Goal: Navigation & Orientation: Locate item on page

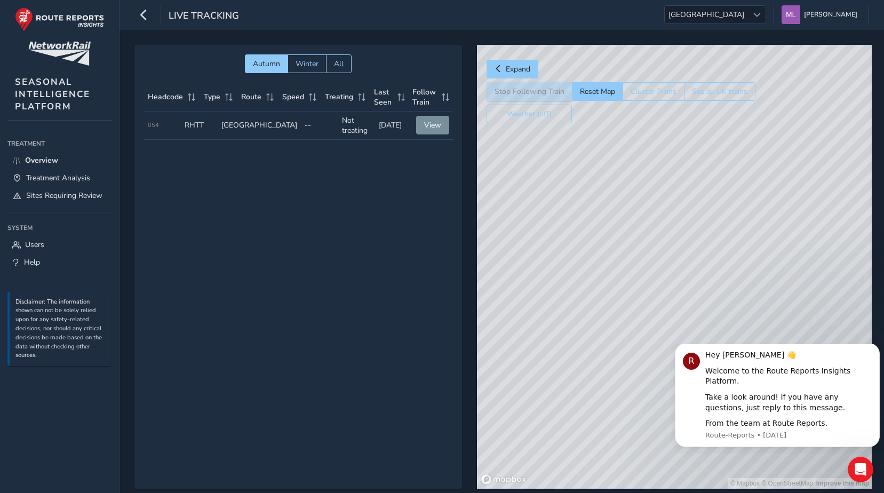
drag, startPoint x: 574, startPoint y: 174, endPoint x: 568, endPoint y: 154, distance: 20.5
click at [563, 148] on div "© Mapbox © OpenStreetMap Improve this map" at bounding box center [674, 267] width 395 height 444
drag, startPoint x: 685, startPoint y: 273, endPoint x: 595, endPoint y: 122, distance: 175.6
click at [575, 92] on div "Expand Stop Following Train Reset Map Cluster Trains See all UK trains Weather …" at bounding box center [673, 267] width 392 height 444
drag, startPoint x: 664, startPoint y: 237, endPoint x: 604, endPoint y: 209, distance: 66.6
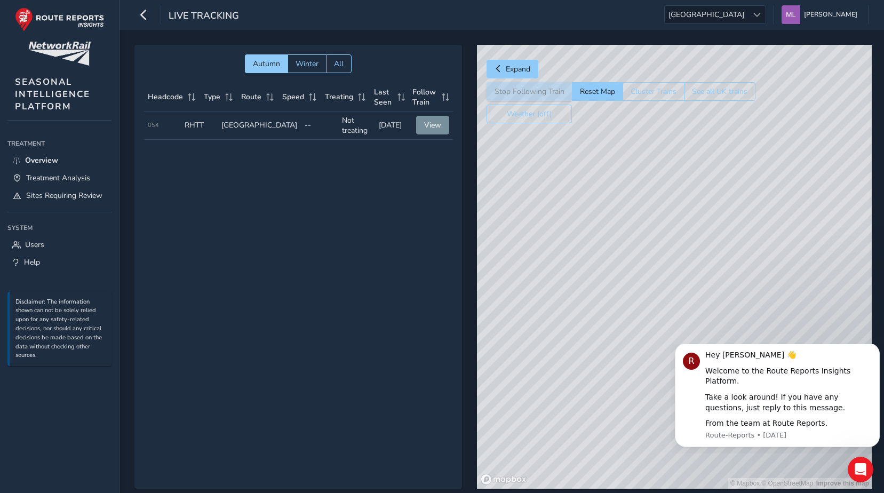
click at [682, 302] on div "© Mapbox © OpenStreetMap Improve this map" at bounding box center [674, 267] width 395 height 444
click at [571, 153] on div "© Mapbox © OpenStreetMap Improve this map" at bounding box center [674, 267] width 395 height 444
click at [672, 256] on div "© Mapbox © OpenStreetMap Improve this map © Maxar" at bounding box center [674, 267] width 395 height 444
drag, startPoint x: 697, startPoint y: 317, endPoint x: 646, endPoint y: 167, distance: 158.5
click at [647, 157] on div "© Mapbox © OpenStreetMap Improve this map" at bounding box center [674, 267] width 395 height 444
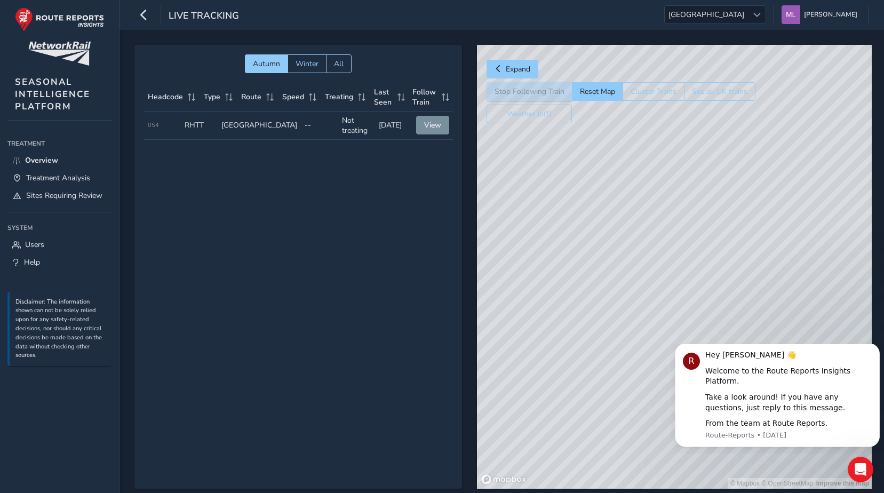
drag, startPoint x: 715, startPoint y: 234, endPoint x: 750, endPoint y: 219, distance: 38.5
click at [752, 218] on div "© Mapbox © OpenStreetMap Improve this map" at bounding box center [674, 267] width 395 height 444
drag, startPoint x: 702, startPoint y: 275, endPoint x: 806, endPoint y: 319, distance: 113.4
drag, startPoint x: 645, startPoint y: 221, endPoint x: 622, endPoint y: 386, distance: 167.0
drag, startPoint x: 632, startPoint y: 258, endPoint x: 654, endPoint y: 282, distance: 32.1
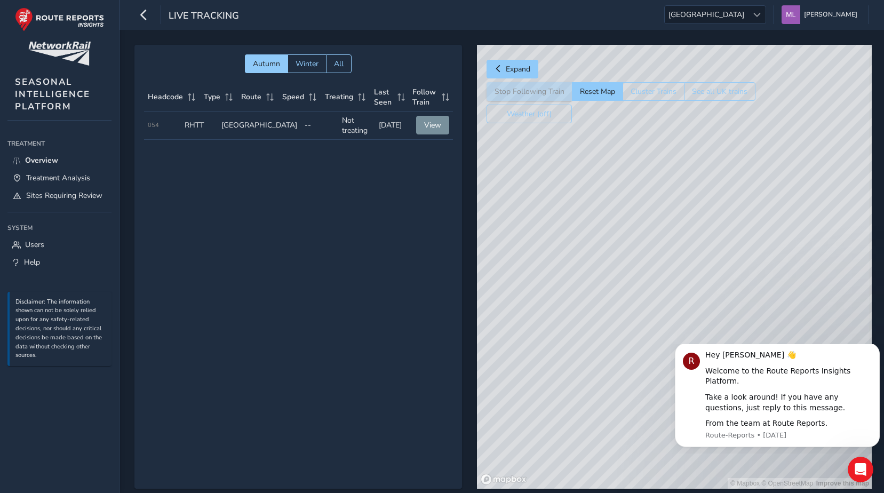
click at [654, 282] on div "© Mapbox © OpenStreetMap Improve this map" at bounding box center [674, 267] width 395 height 444
drag, startPoint x: 645, startPoint y: 306, endPoint x: 639, endPoint y: 250, distance: 56.4
click at [639, 247] on div "© Mapbox © OpenStreetMap Improve this map" at bounding box center [674, 267] width 395 height 444
click at [302, 64] on span "Winter" at bounding box center [307, 64] width 23 height 10
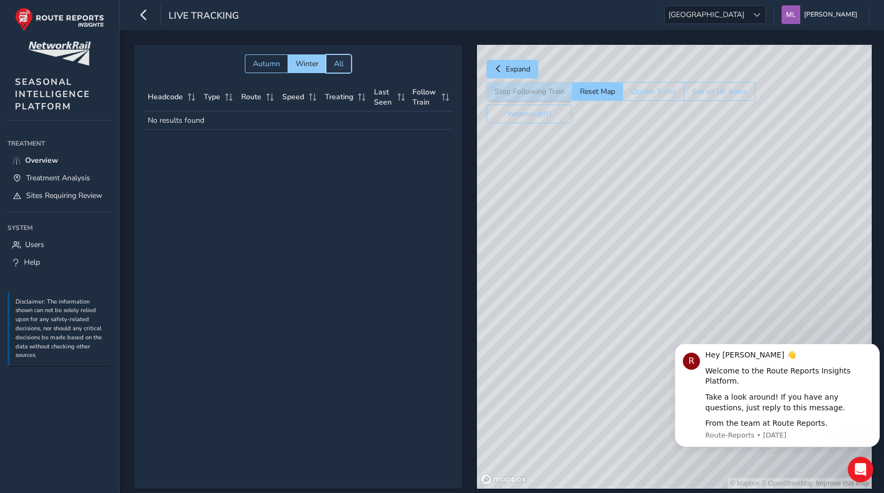
click at [337, 68] on span "All" at bounding box center [339, 64] width 10 height 10
drag, startPoint x: 630, startPoint y: 220, endPoint x: 566, endPoint y: 250, distance: 70.9
click at [566, 250] on div "© Mapbox © OpenStreetMap Improve this map" at bounding box center [674, 267] width 395 height 444
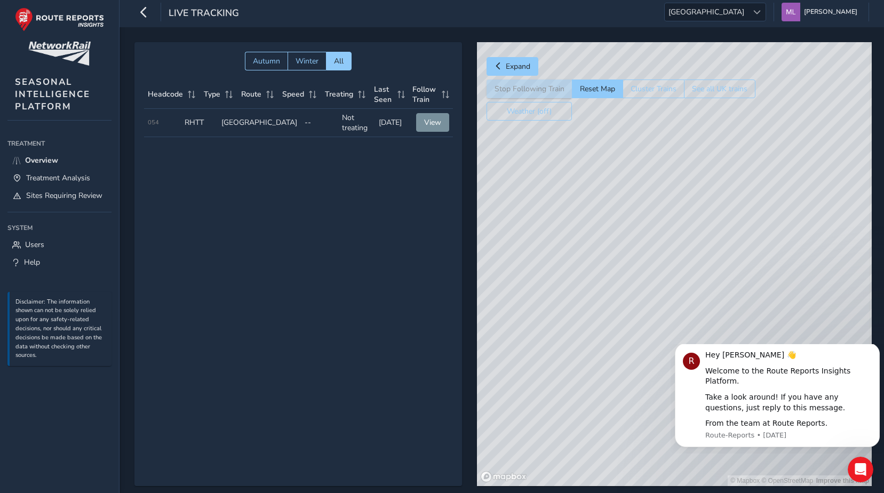
drag, startPoint x: 671, startPoint y: 201, endPoint x: 527, endPoint y: 214, distance: 144.7
drag, startPoint x: 771, startPoint y: 145, endPoint x: 749, endPoint y: 63, distance: 84.9
drag, startPoint x: 745, startPoint y: 233, endPoint x: 724, endPoint y: 83, distance: 152.0
drag, startPoint x: 1391, startPoint y: 473, endPoint x: 712, endPoint y: 346, distance: 690.5
drag, startPoint x: 675, startPoint y: 247, endPoint x: 671, endPoint y: 292, distance: 45.5
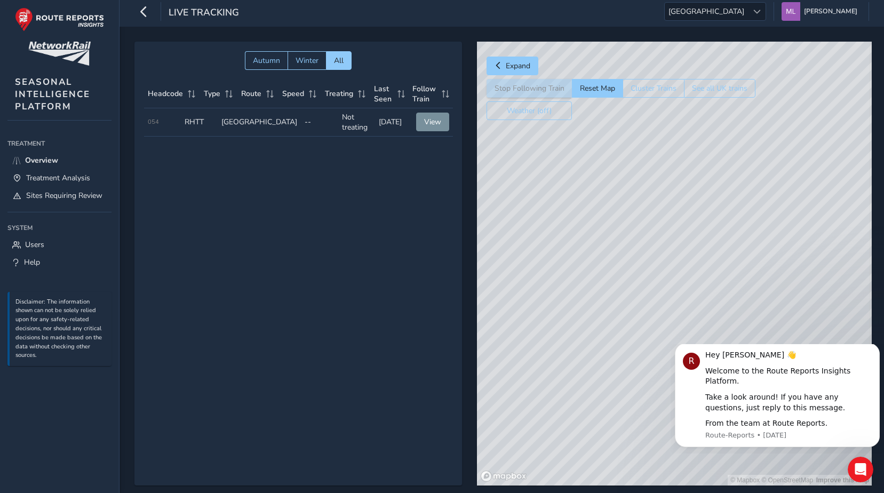
click at [712, 467] on div "© Mapbox © OpenStreetMap Improve this map" at bounding box center [674, 264] width 395 height 444
drag, startPoint x: 659, startPoint y: 226, endPoint x: 761, endPoint y: 231, distance: 102.6
click at [761, 231] on div "© Mapbox © OpenStreetMap Improve this map" at bounding box center [674, 264] width 395 height 444
drag, startPoint x: 689, startPoint y: 303, endPoint x: 755, endPoint y: 221, distance: 104.3
click at [755, 221] on div "© Mapbox © OpenStreetMap Improve this map" at bounding box center [674, 264] width 395 height 444
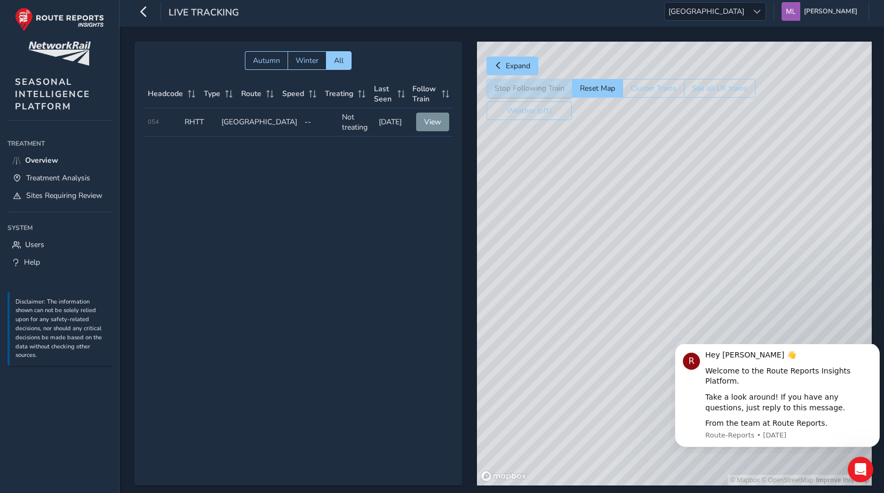
drag, startPoint x: 662, startPoint y: 237, endPoint x: 723, endPoint y: 296, distance: 84.2
click at [724, 296] on div "© Mapbox © OpenStreetMap Improve this map" at bounding box center [674, 264] width 395 height 444
drag, startPoint x: 1373, startPoint y: 598, endPoint x: 687, endPoint y: 388, distance: 717.6
drag, startPoint x: 1359, startPoint y: 549, endPoint x: 681, endPoint y: 364, distance: 702.8
click at [680, 221] on div "© Mapbox © OpenStreetMap Improve this map" at bounding box center [674, 264] width 395 height 444
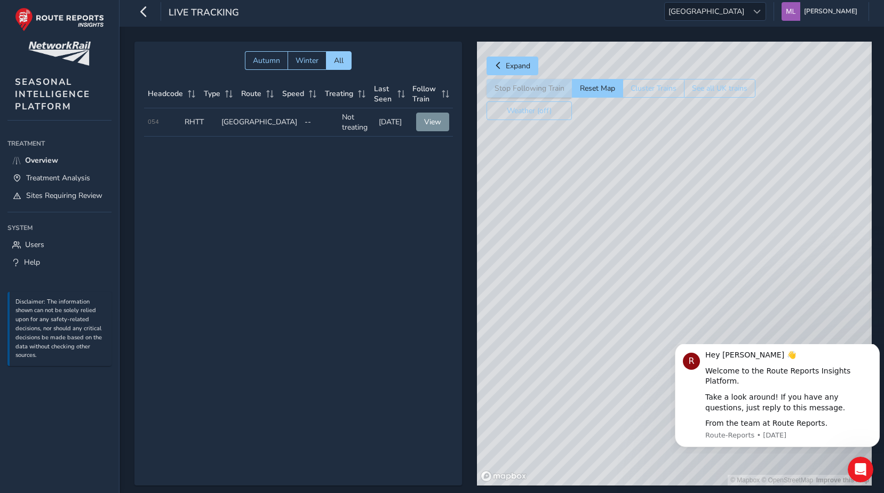
drag, startPoint x: 692, startPoint y: 241, endPoint x: 692, endPoint y: 289, distance: 48.0
click at [692, 289] on div "© Mapbox © OpenStreetMap Improve this map" at bounding box center [674, 264] width 395 height 444
drag, startPoint x: 692, startPoint y: 188, endPoint x: 706, endPoint y: 322, distance: 134.1
click at [706, 322] on div "© Mapbox © OpenStreetMap Improve this map" at bounding box center [674, 264] width 395 height 444
drag, startPoint x: 805, startPoint y: 120, endPoint x: 722, endPoint y: 270, distance: 172.2
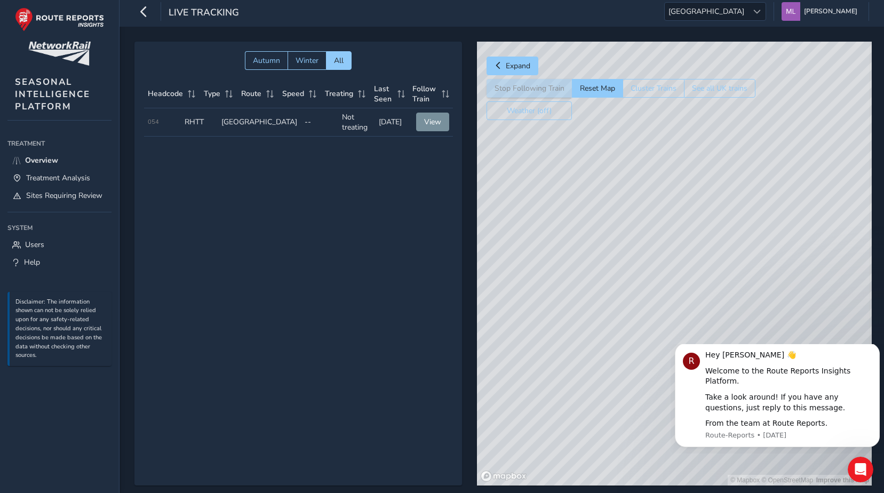
click at [722, 270] on div "© Mapbox © OpenStreetMap Improve this map" at bounding box center [674, 264] width 395 height 444
drag, startPoint x: 651, startPoint y: 201, endPoint x: 566, endPoint y: 216, distance: 86.7
click at [701, 295] on div "© Mapbox © OpenStreetMap Improve this map" at bounding box center [674, 264] width 395 height 444
drag, startPoint x: 723, startPoint y: 287, endPoint x: 744, endPoint y: 193, distance: 96.8
click at [746, 190] on div "© Mapbox © OpenStreetMap Improve this map" at bounding box center [674, 264] width 395 height 444
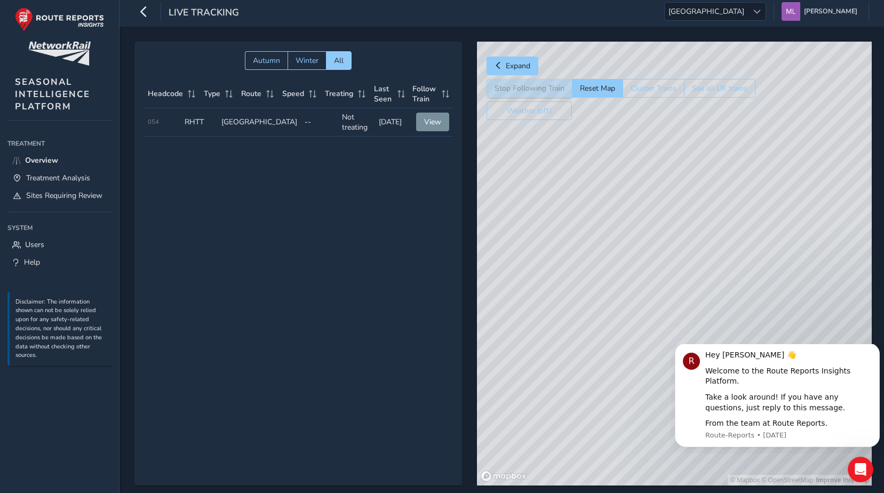
drag, startPoint x: 659, startPoint y: 323, endPoint x: 656, endPoint y: 297, distance: 26.2
click at [657, 350] on div "© Mapbox © OpenStreetMap Improve this map" at bounding box center [674, 264] width 395 height 444
drag, startPoint x: 631, startPoint y: 280, endPoint x: 640, endPoint y: 271, distance: 12.5
click at [640, 271] on div "© Mapbox © OpenStreetMap Improve this map" at bounding box center [674, 264] width 395 height 444
drag, startPoint x: 643, startPoint y: 292, endPoint x: 643, endPoint y: 223, distance: 69.4
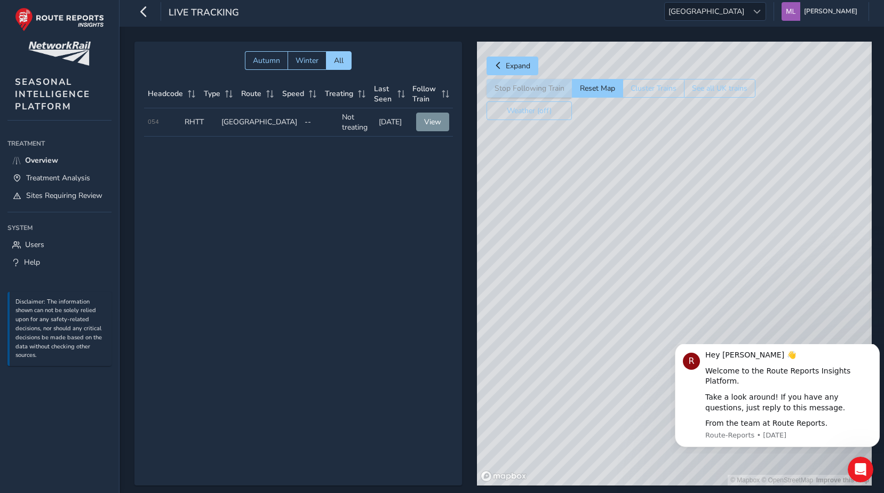
click at [643, 224] on div "© Mapbox © OpenStreetMap Improve this map" at bounding box center [674, 264] width 395 height 444
drag, startPoint x: 730, startPoint y: 283, endPoint x: 706, endPoint y: 237, distance: 52.0
click at [707, 238] on div "© Mapbox © OpenStreetMap Improve this map" at bounding box center [674, 264] width 395 height 444
drag, startPoint x: 570, startPoint y: 220, endPoint x: 565, endPoint y: 226, distance: 7.9
click at [567, 226] on div "© Mapbox © OpenStreetMap Improve this map" at bounding box center [674, 264] width 395 height 444
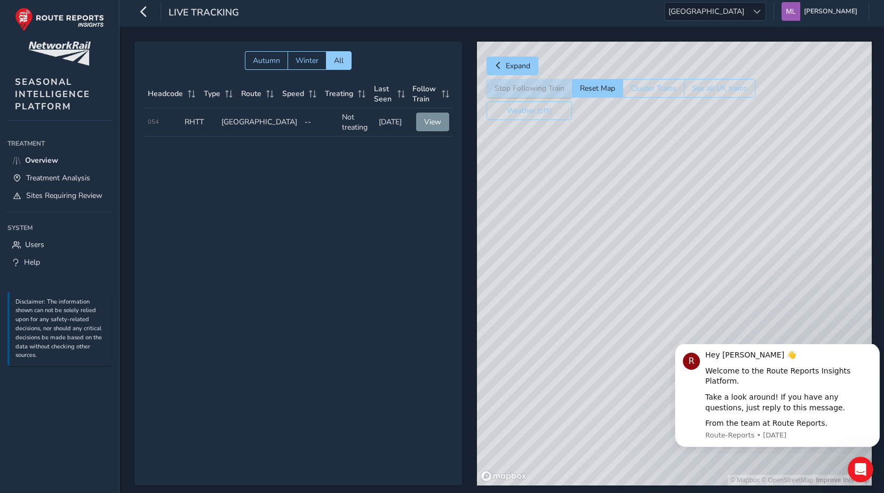
drag, startPoint x: 687, startPoint y: 248, endPoint x: 693, endPoint y: 158, distance: 89.8
click at [694, 153] on div "© Mapbox © OpenStreetMap Improve this map" at bounding box center [674, 264] width 395 height 444
